Goal: Information Seeking & Learning: Learn about a topic

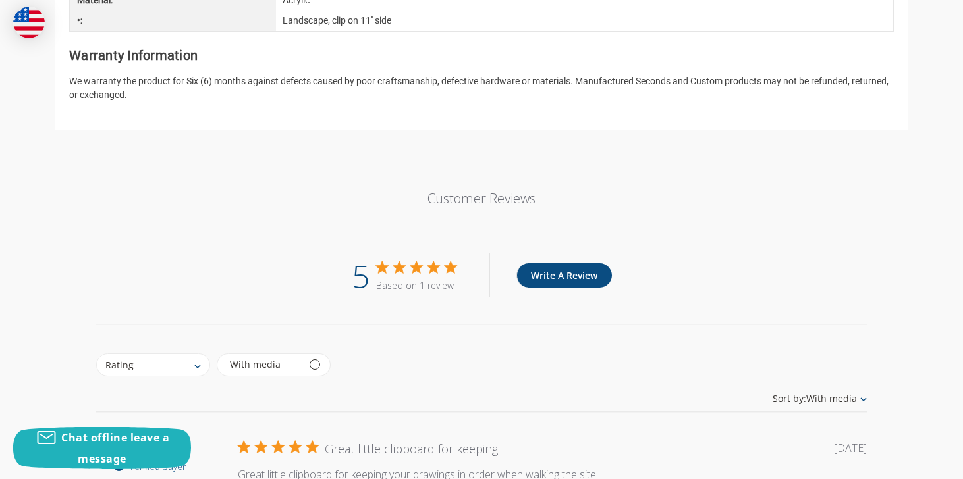
scroll to position [1438, 0]
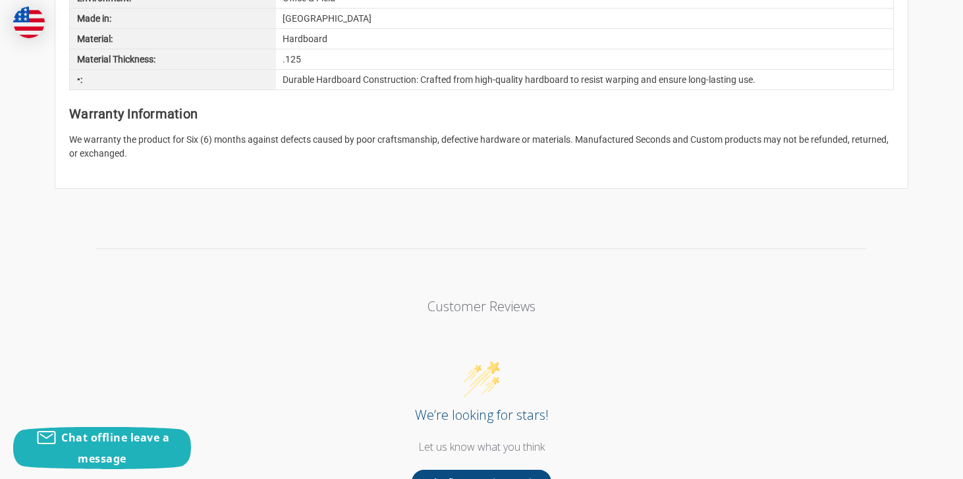
scroll to position [1438, 0]
